Goal: Information Seeking & Learning: Learn about a topic

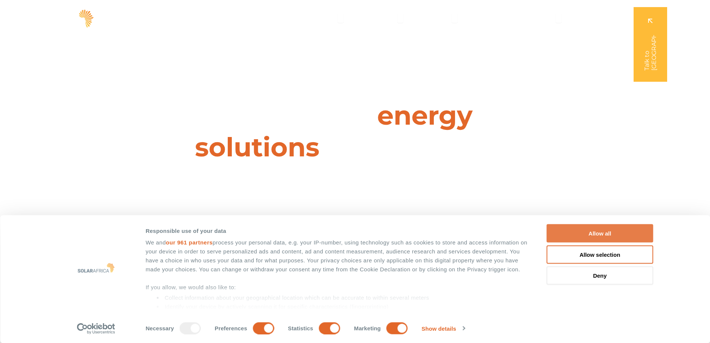
click at [588, 227] on button "Allow all" at bounding box center [600, 233] width 107 height 18
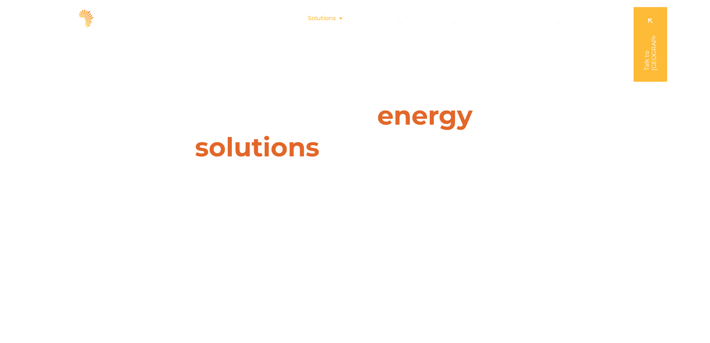
click at [342, 18] on icon "Menu" at bounding box center [341, 18] width 6 height 6
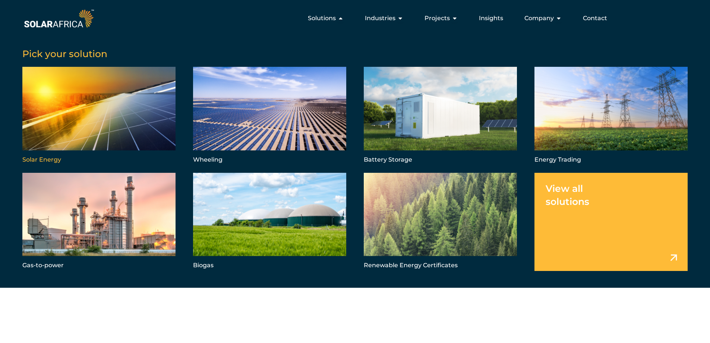
click at [126, 120] on link "Menu" at bounding box center [98, 116] width 153 height 98
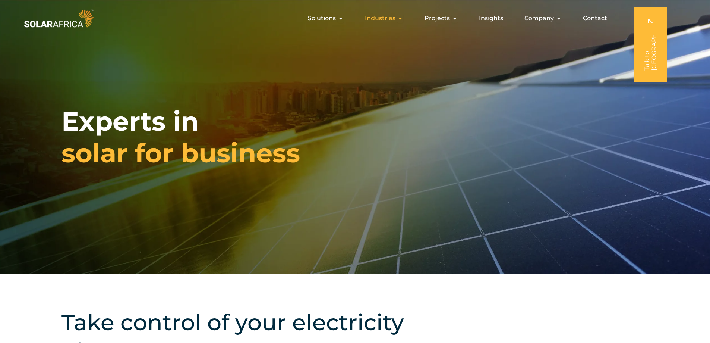
click at [402, 18] on icon "Menu" at bounding box center [400, 18] width 6 height 6
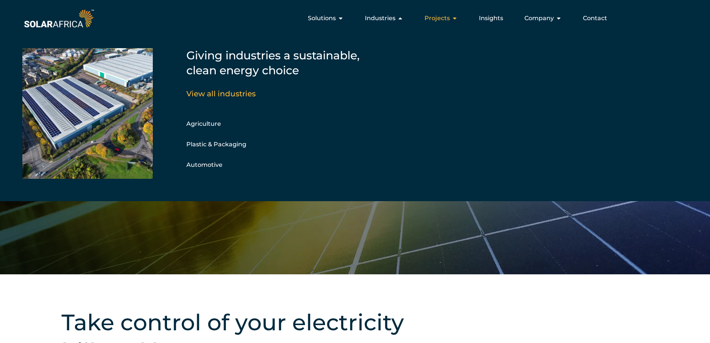
click at [453, 19] on icon "Menu" at bounding box center [455, 18] width 6 height 6
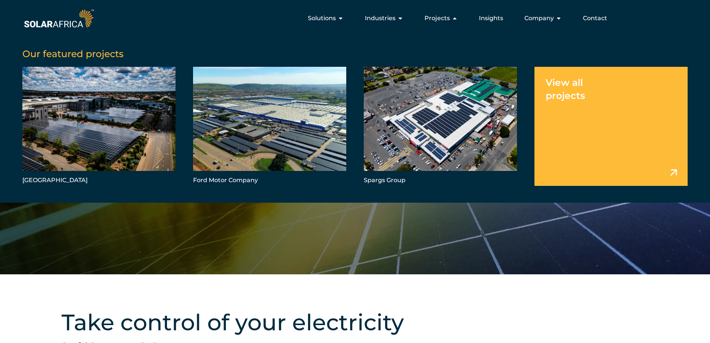
click at [647, 155] on link "Menu" at bounding box center [611, 126] width 153 height 119
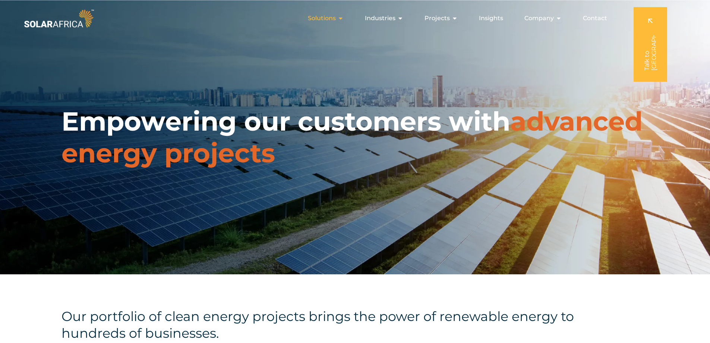
click at [320, 18] on span "Solutions" at bounding box center [322, 18] width 28 height 9
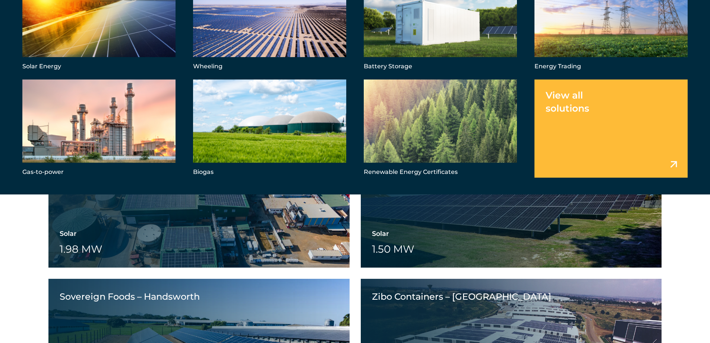
scroll to position [1342, 0]
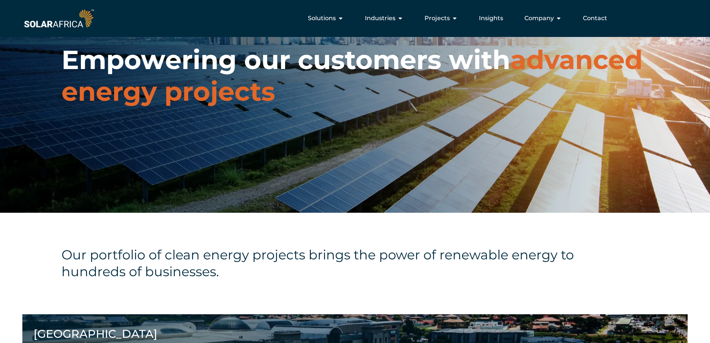
scroll to position [0, 0]
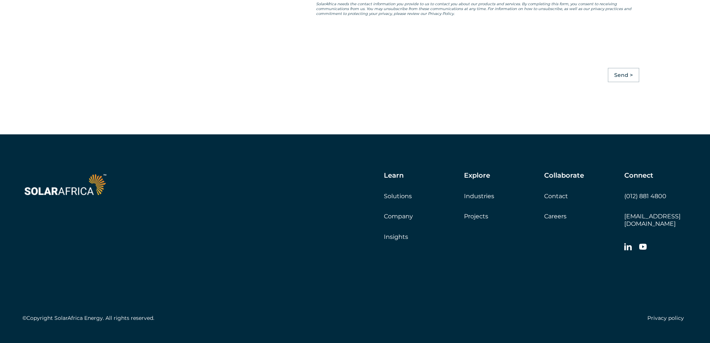
scroll to position [2090, 0]
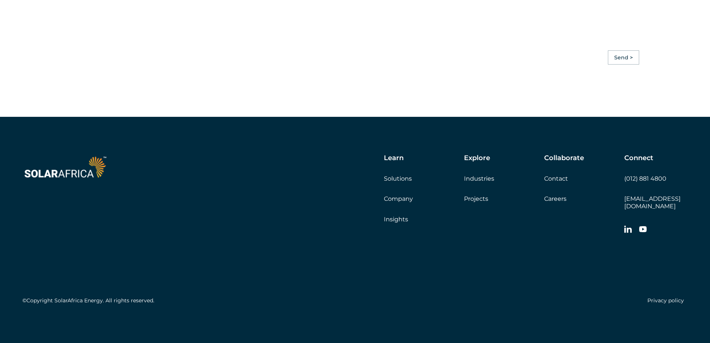
click at [395, 182] on link "Solutions" at bounding box center [398, 178] width 28 height 7
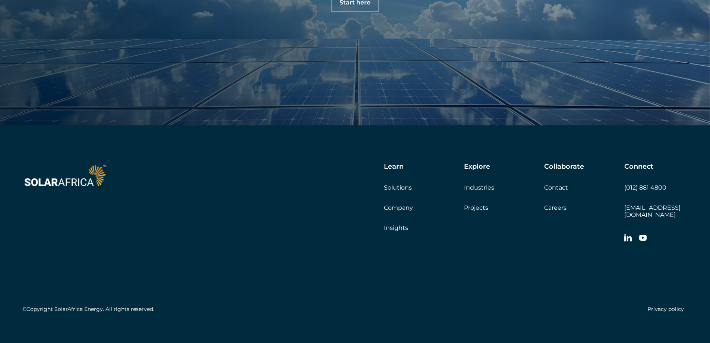
scroll to position [862, 0]
